Goal: Task Accomplishment & Management: Manage account settings

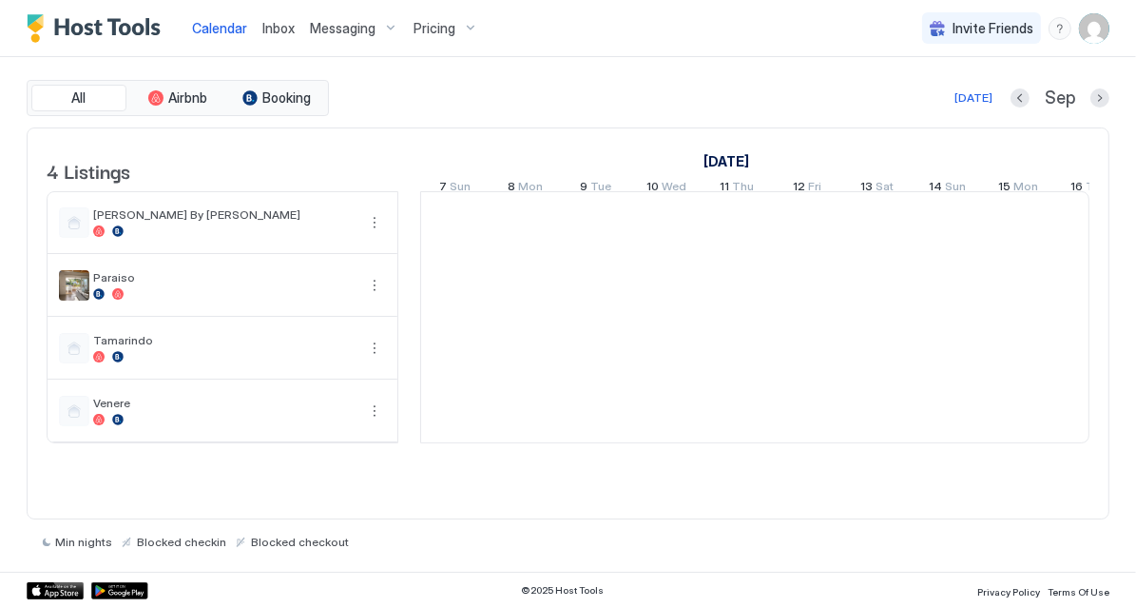
scroll to position [0, 1055]
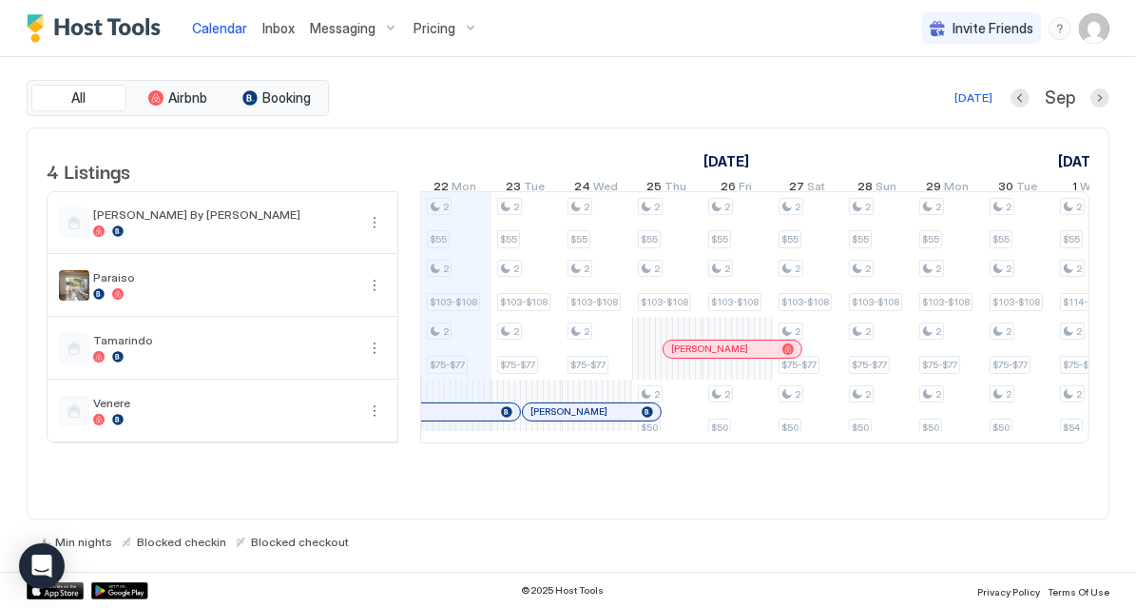
click at [274, 30] on span "Inbox" at bounding box center [278, 28] width 32 height 16
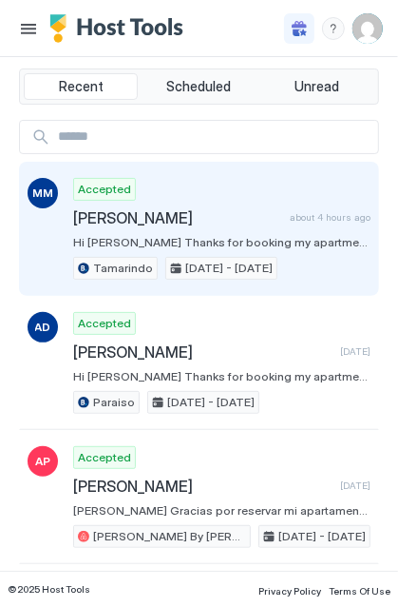
click at [163, 217] on span "[PERSON_NAME]" at bounding box center [177, 217] width 209 height 19
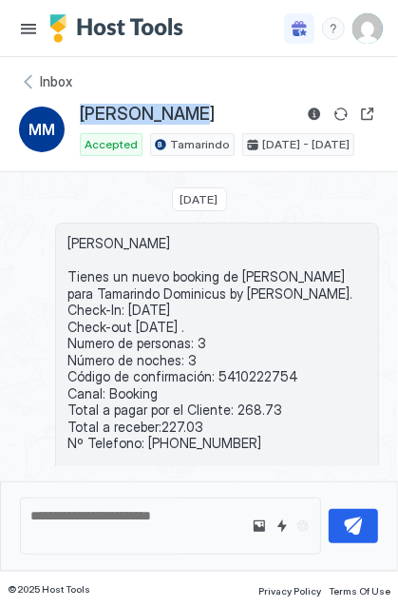
drag, startPoint x: 180, startPoint y: 112, endPoint x: 74, endPoint y: 119, distance: 105.8
click at [74, 119] on div "MM [PERSON_NAME] Accepted Tamarindo [DATE] - [DATE]" at bounding box center [199, 129] width 360 height 53
copy span "[PERSON_NAME]"
click at [242, 366] on span "[PERSON_NAME] Tienes un nuevo booking de [PERSON_NAME] para Tamarindo Dominicus…" at bounding box center [218, 360] width 300 height 250
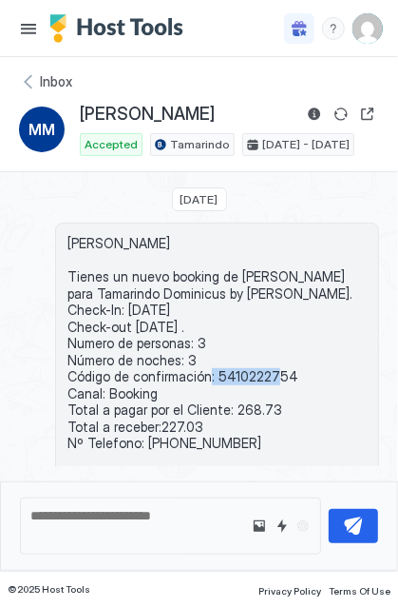
click at [242, 366] on span "[PERSON_NAME] Tienes un nuevo booking de [PERSON_NAME] para Tamarindo Dominicus…" at bounding box center [218, 360] width 300 height 250
copy span "5410222754"
drag, startPoint x: 266, startPoint y: 402, endPoint x: 224, endPoint y: 408, distance: 42.2
click at [224, 408] on span "[PERSON_NAME] Tienes un nuevo booking de [PERSON_NAME] para Tamarindo Dominicus…" at bounding box center [218, 360] width 300 height 250
copy span "268.73"
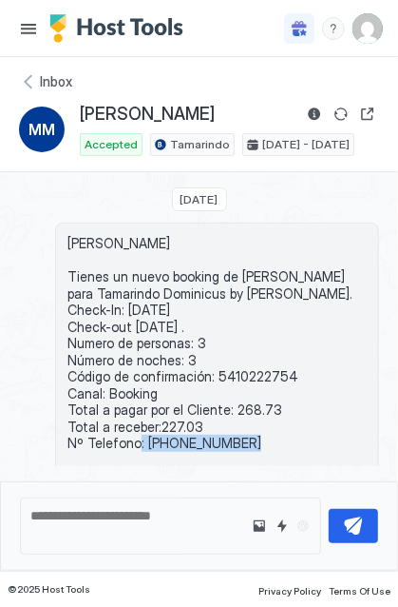
drag, startPoint x: 247, startPoint y: 441, endPoint x: 141, endPoint y: 437, distance: 106.6
click at [141, 437] on span "[PERSON_NAME] Tienes un nuevo booking de [PERSON_NAME] para Tamarindo Dominicus…" at bounding box center [218, 360] width 300 height 250
copy span "[PHONE_NUMBER]"
click at [29, 81] on div "Inbox" at bounding box center [199, 81] width 360 height 19
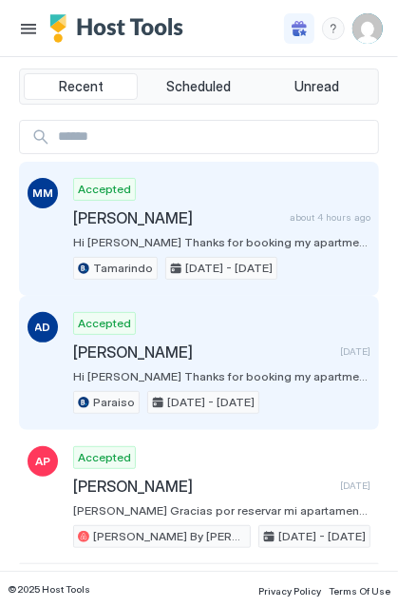
click at [134, 335] on div "Accepted [PERSON_NAME] [DATE] Hi [PERSON_NAME] Thanks for booking my apartment,…" at bounding box center [222, 363] width 298 height 102
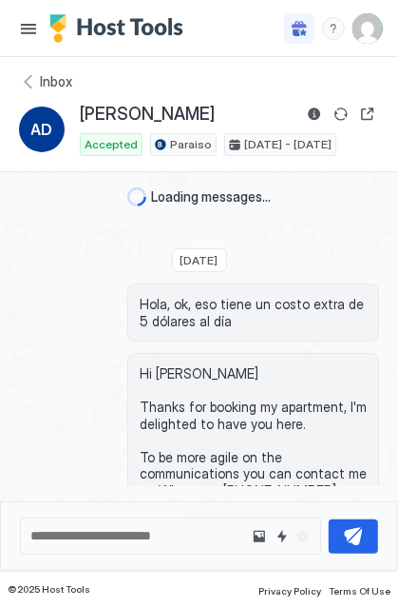
scroll to position [71, 0]
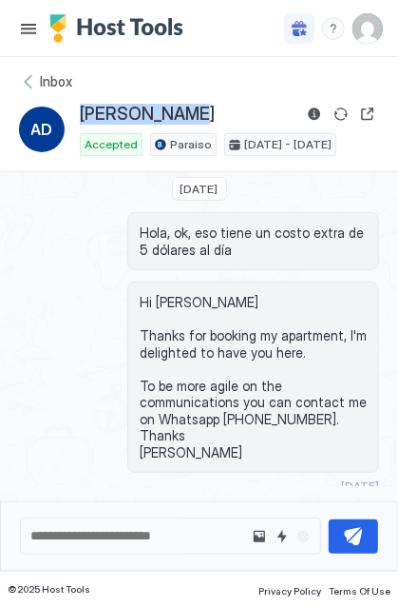
drag, startPoint x: 211, startPoint y: 111, endPoint x: 70, endPoint y: 116, distance: 140.8
click at [70, 116] on div "AD [PERSON_NAME] Accepted Paraiso [DATE] - [DATE]" at bounding box center [199, 129] width 360 height 53
copy div "[PERSON_NAME]"
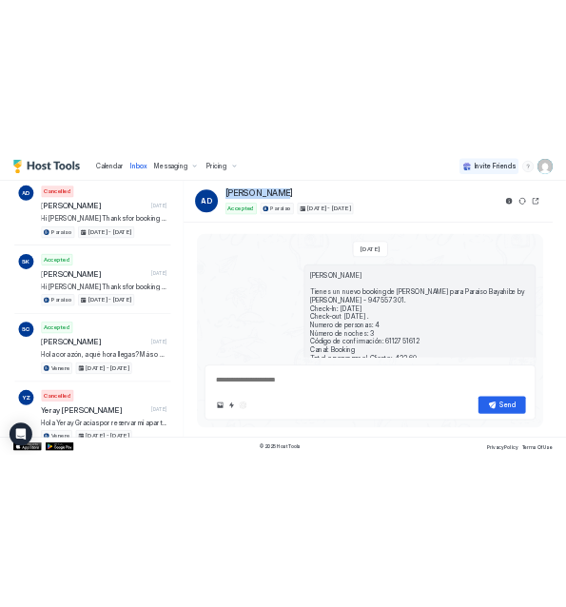
scroll to position [532, 0]
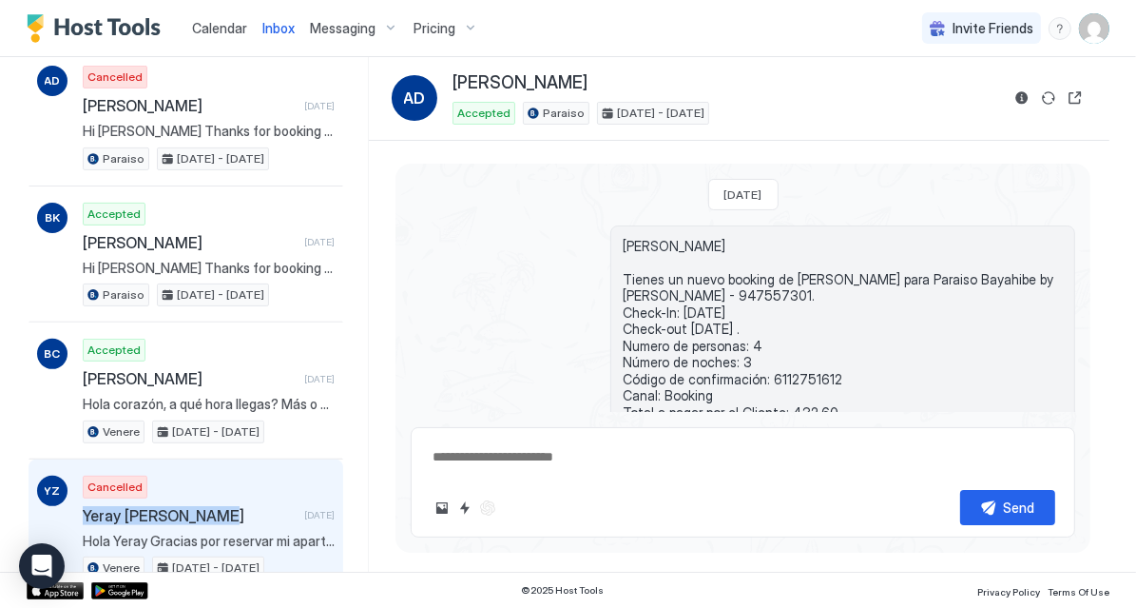
drag, startPoint x: 213, startPoint y: 499, endPoint x: 78, endPoint y: 503, distance: 135.1
click at [78, 503] on div "YZ Cancelled Yeray [PERSON_NAME] [DATE] [PERSON_NAME] Gracias por reservar mi a…" at bounding box center [186, 527] width 315 height 137
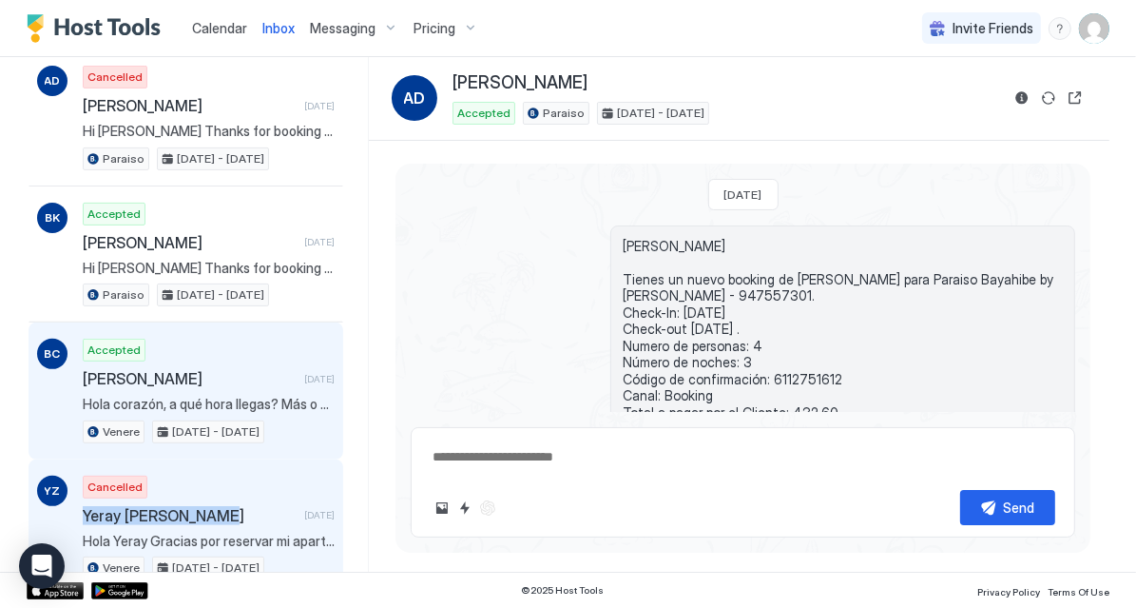
copy span "Yeray [PERSON_NAME]"
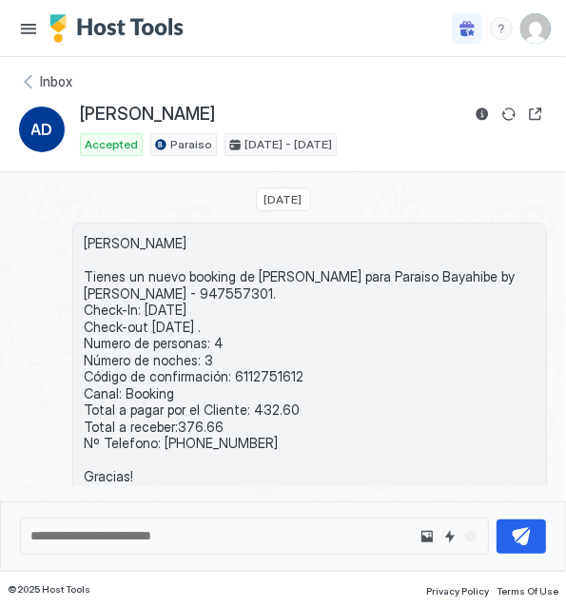
type textarea "*"
